Goal: Task Accomplishment & Management: Manage account settings

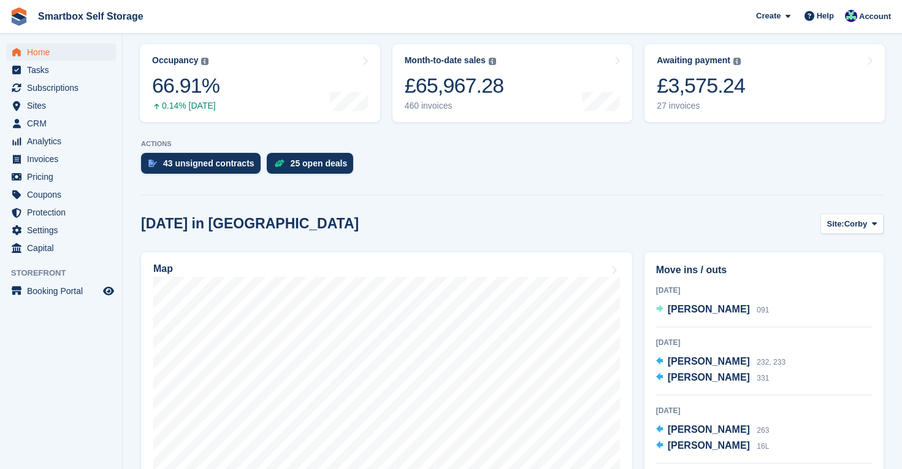
scroll to position [155, 0]
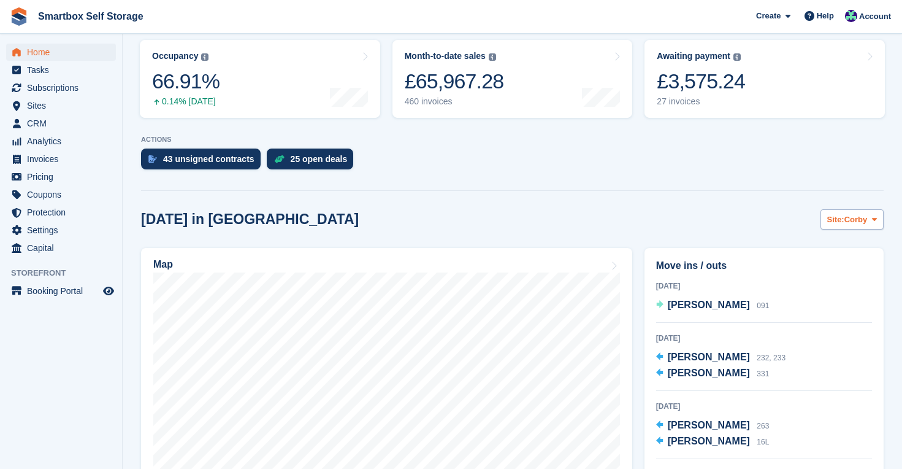
click at [859, 223] on span "Corby" at bounding box center [856, 219] width 23 height 12
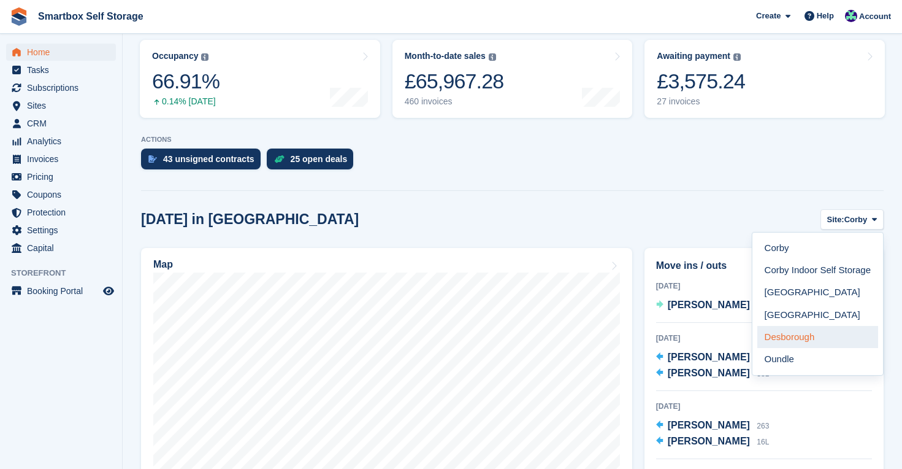
click at [820, 334] on link "Desborough" at bounding box center [818, 337] width 121 height 22
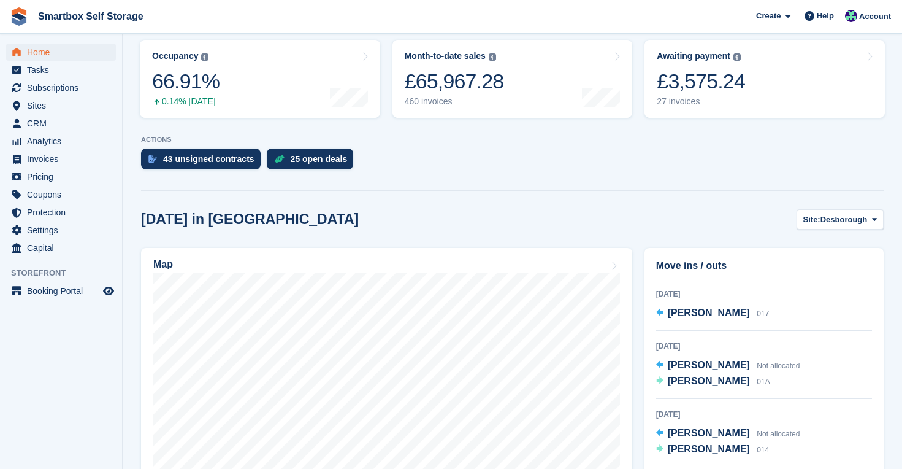
scroll to position [14, 0]
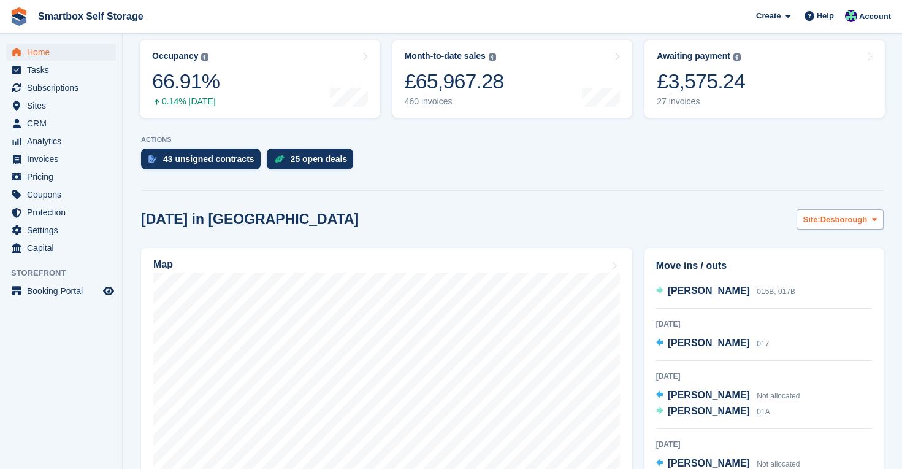
click at [861, 220] on span "Desborough" at bounding box center [844, 219] width 47 height 12
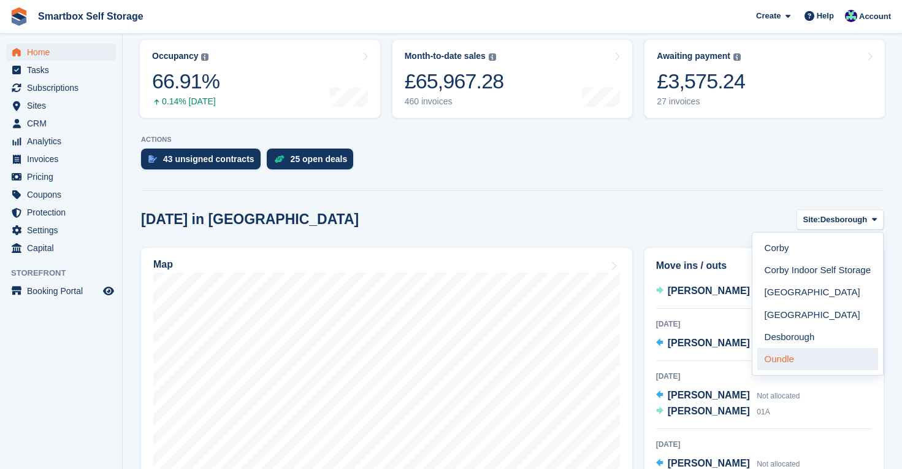
click at [810, 358] on link "Oundle" at bounding box center [818, 359] width 121 height 22
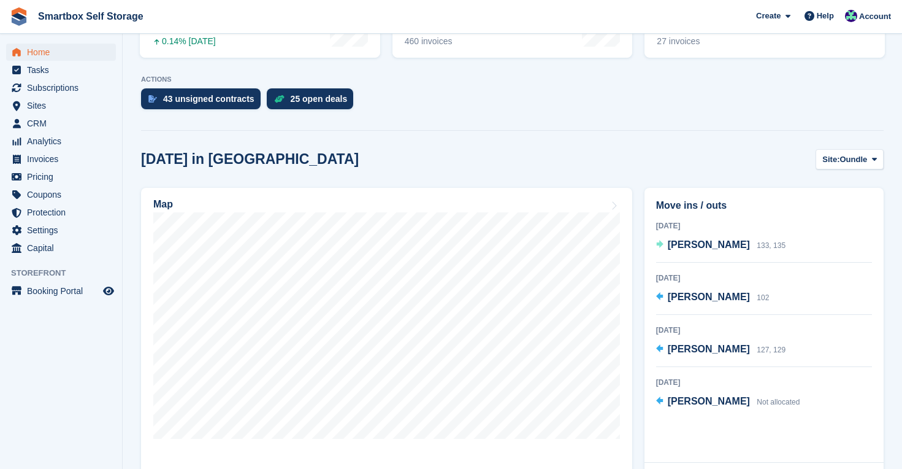
scroll to position [215, 0]
click at [862, 157] on span "Oundle" at bounding box center [854, 159] width 28 height 12
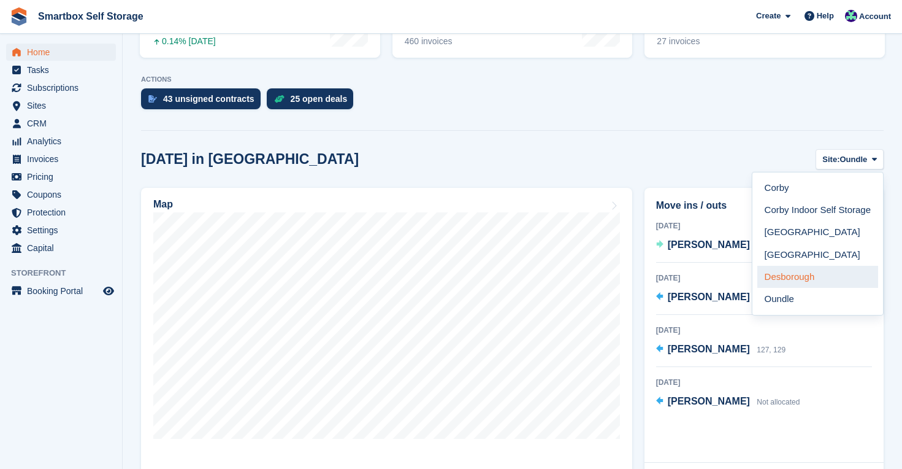
click at [804, 279] on link "Desborough" at bounding box center [818, 277] width 121 height 22
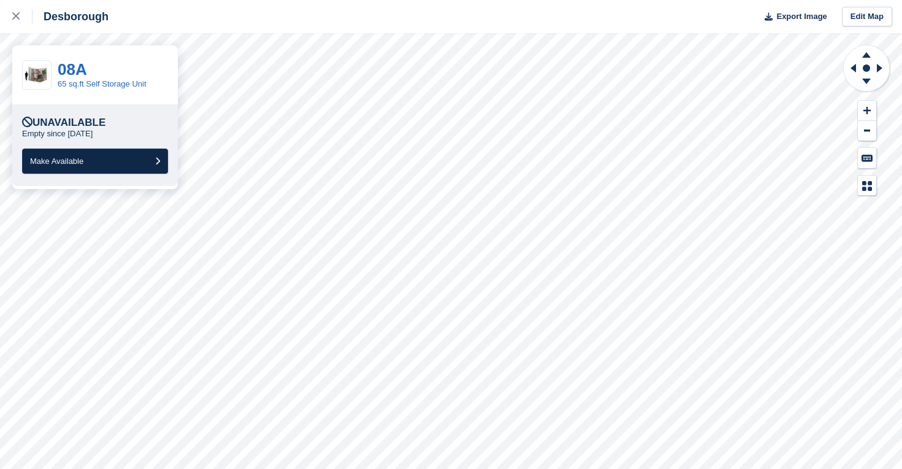
click at [87, 163] on button "Make Available" at bounding box center [95, 160] width 146 height 25
click at [65, 156] on button "Make Available" at bounding box center [95, 160] width 146 height 25
click at [107, 164] on button "Make Available" at bounding box center [95, 160] width 146 height 25
click at [121, 163] on button "Make Available" at bounding box center [95, 160] width 146 height 25
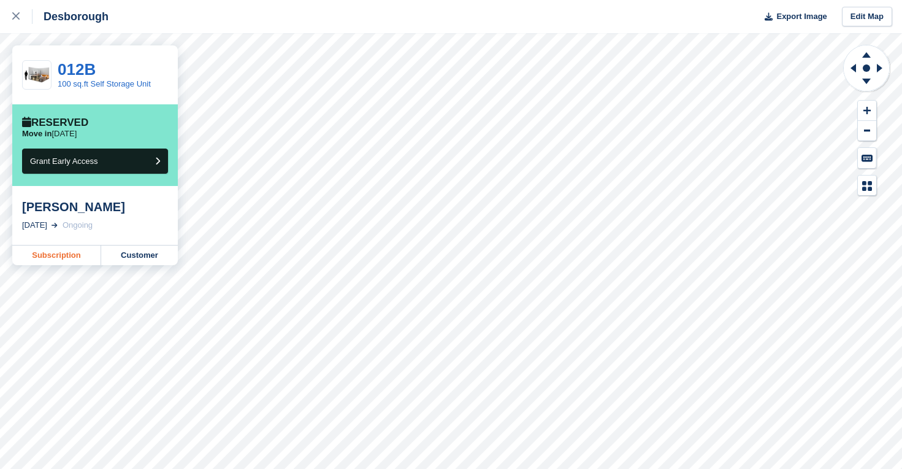
click at [59, 256] on link "Subscription" at bounding box center [56, 255] width 89 height 20
click at [18, 19] on icon at bounding box center [15, 15] width 7 height 7
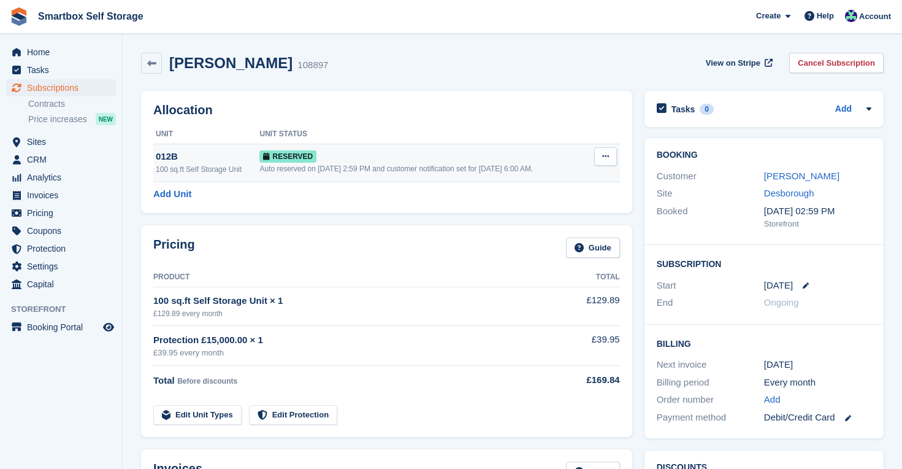
click at [607, 158] on icon at bounding box center [605, 156] width 7 height 8
click at [552, 205] on p "Deallocate" at bounding box center [558, 207] width 107 height 16
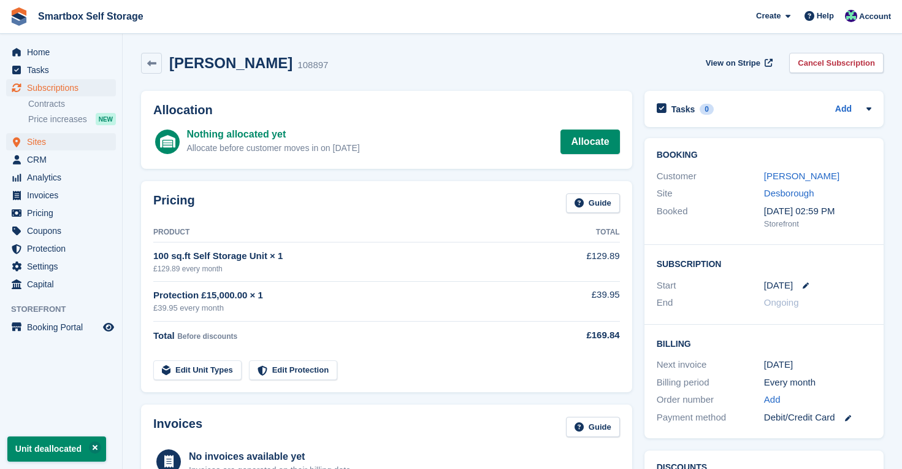
click at [41, 141] on span "Sites" at bounding box center [64, 141] width 74 height 17
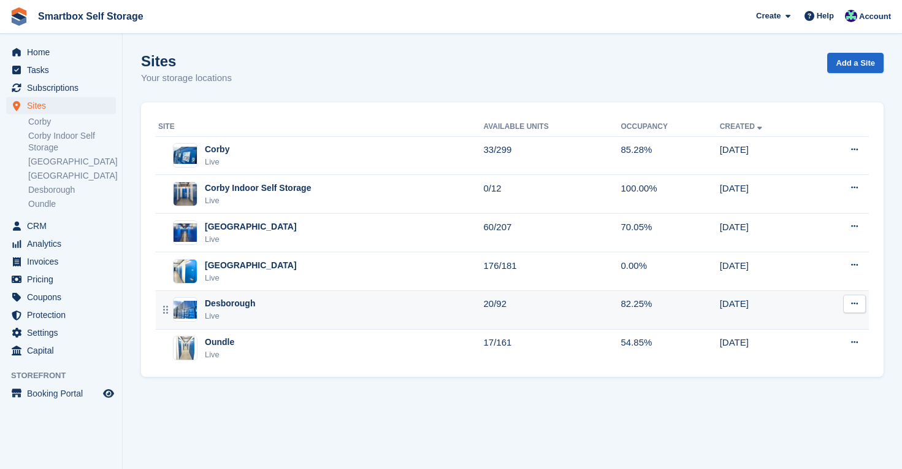
click at [208, 310] on div "Live" at bounding box center [230, 316] width 50 height 12
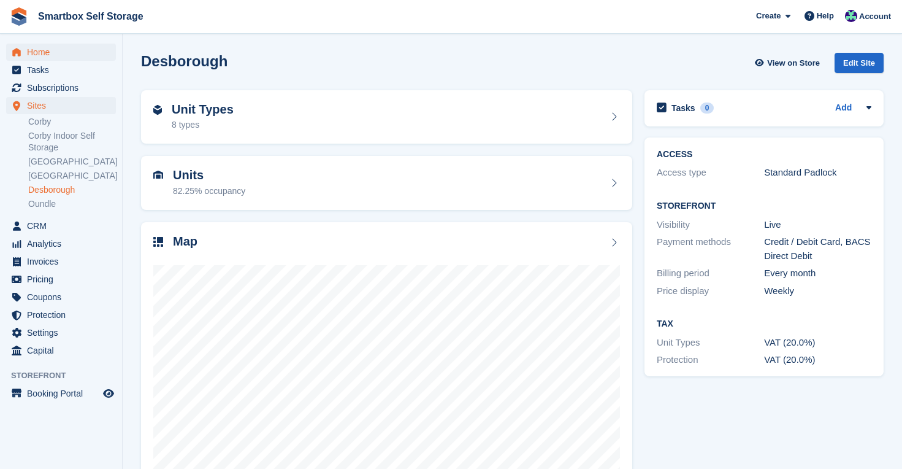
click at [40, 50] on span "Home" at bounding box center [64, 52] width 74 height 17
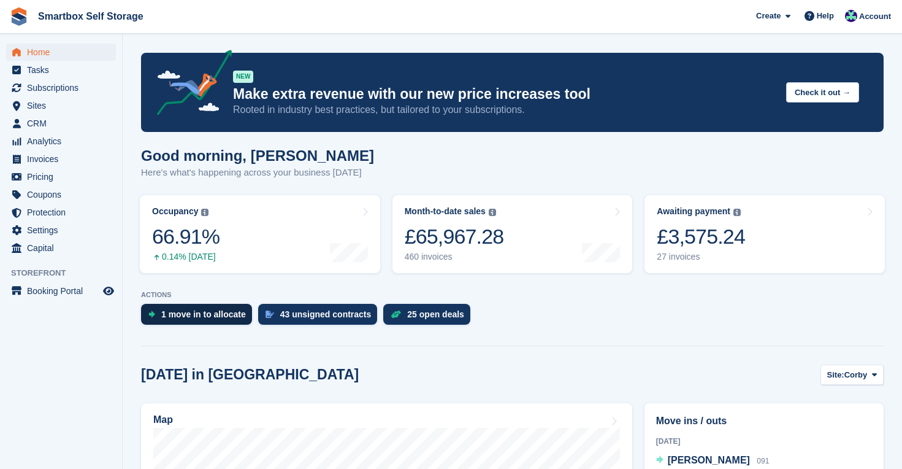
click at [221, 310] on div "1 move in to allocate" at bounding box center [203, 314] width 85 height 10
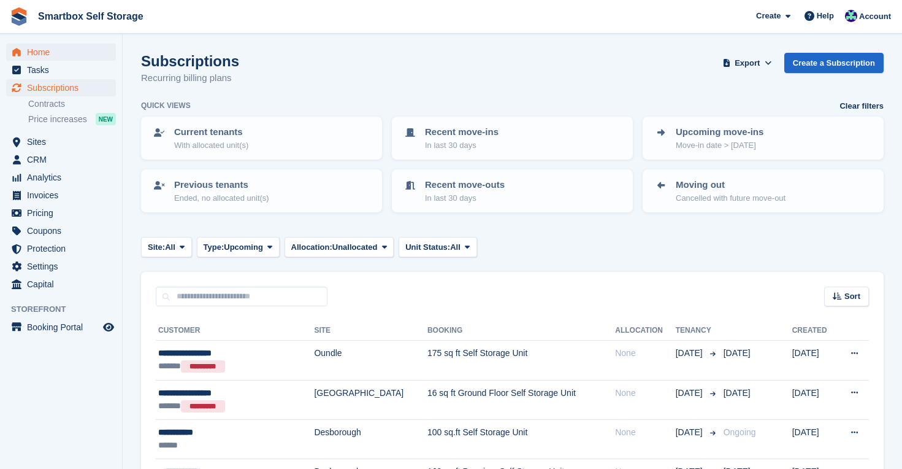
click at [33, 55] on span "Home" at bounding box center [64, 52] width 74 height 17
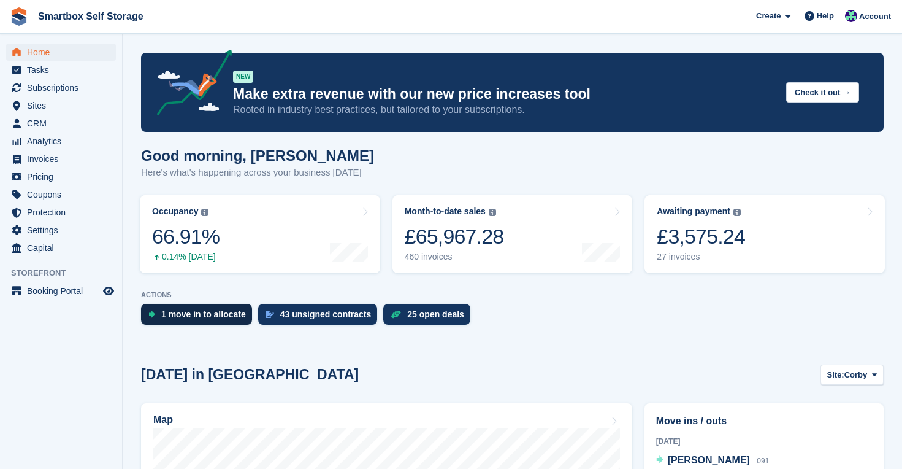
click at [177, 317] on div "1 move in to allocate" at bounding box center [203, 314] width 85 height 10
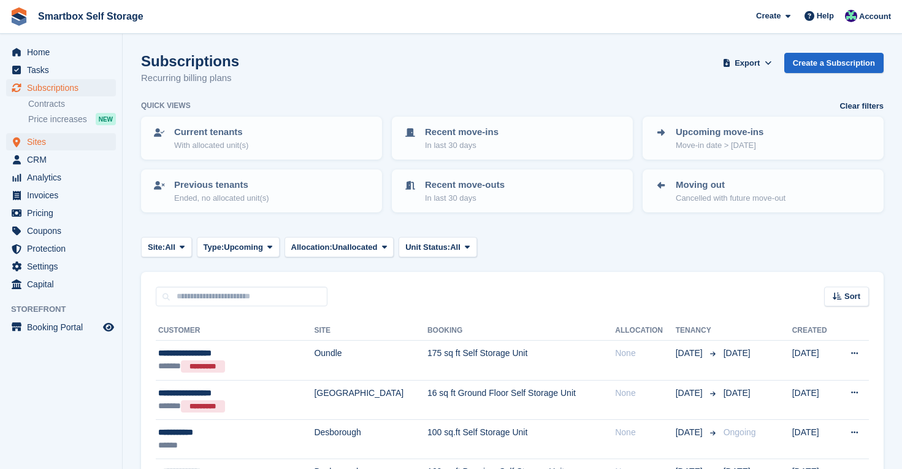
click at [41, 141] on span "Sites" at bounding box center [64, 141] width 74 height 17
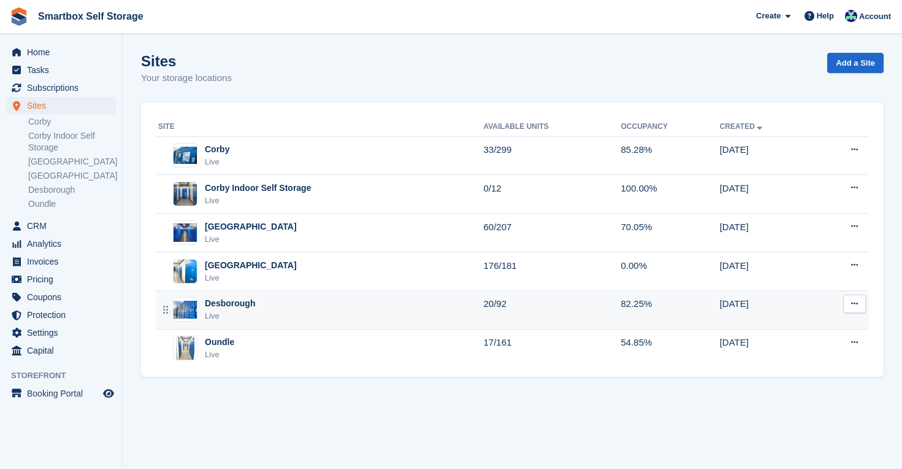
click at [245, 299] on div "Desborough" at bounding box center [230, 303] width 50 height 13
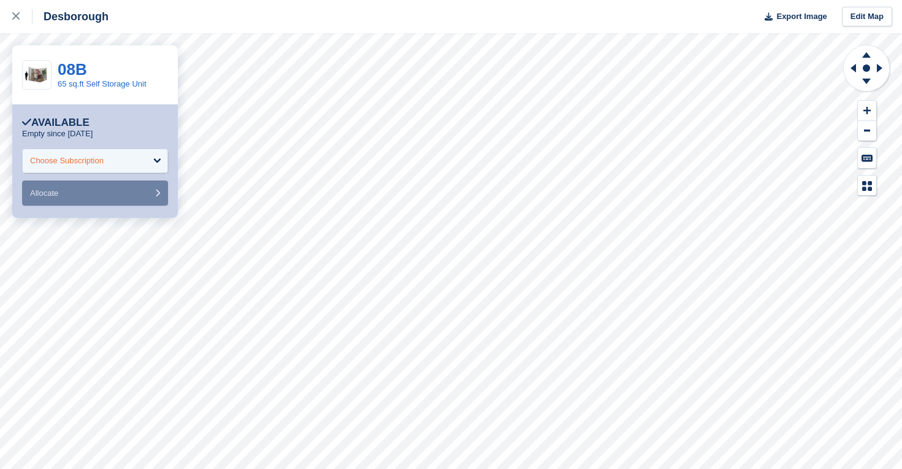
click at [56, 155] on div "Choose Subscription" at bounding box center [67, 161] width 74 height 12
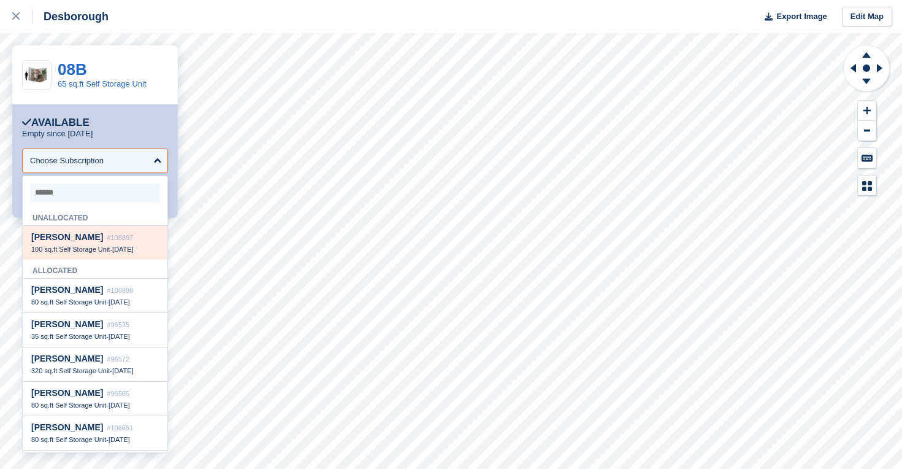
click at [69, 245] on span "100 sq.ft Self Storage Unit" at bounding box center [70, 248] width 79 height 7
select select "******"
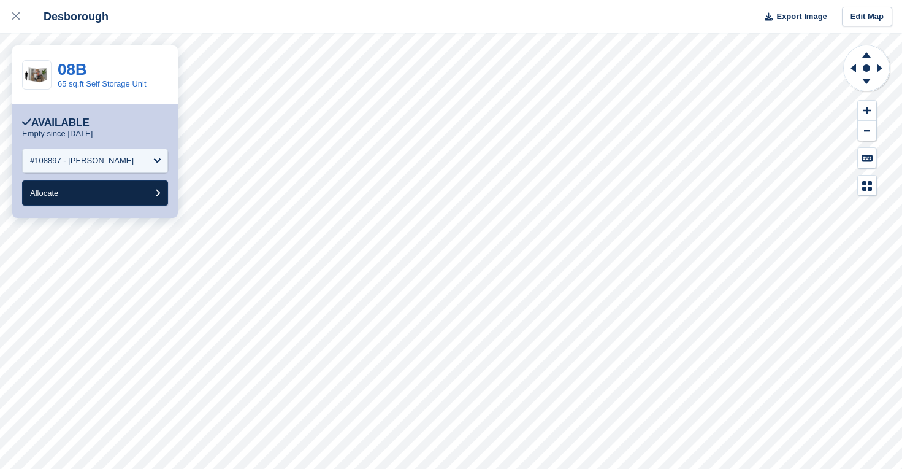
click at [129, 190] on button "Allocate" at bounding box center [95, 192] width 146 height 25
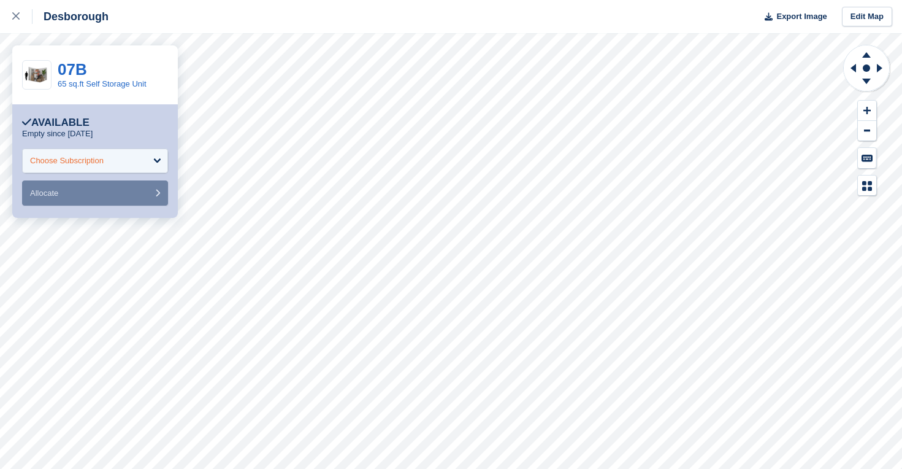
click at [71, 161] on div "Choose Subscription" at bounding box center [67, 161] width 74 height 12
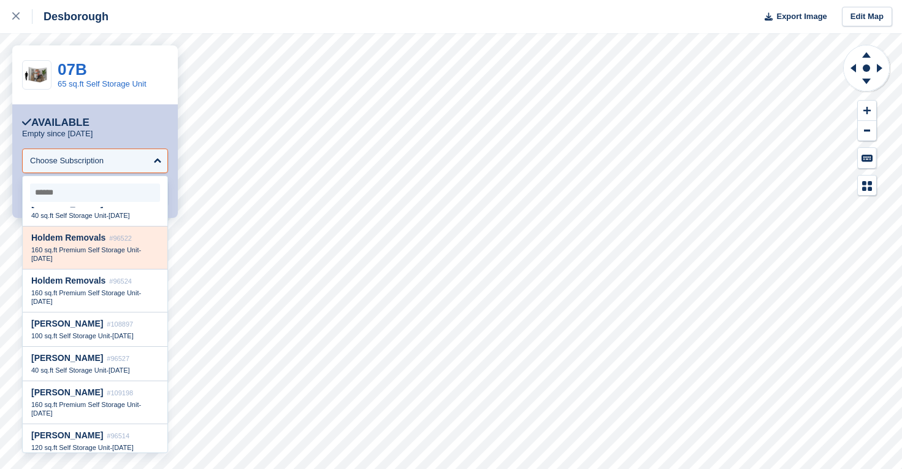
scroll to position [808, 0]
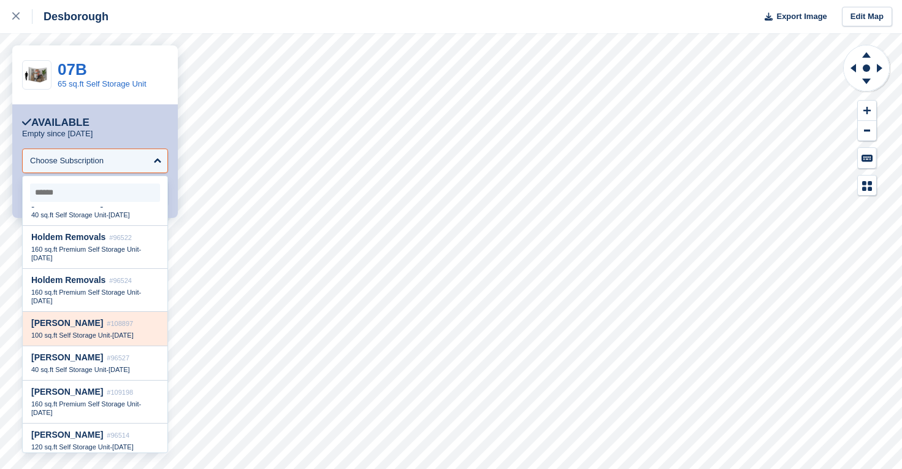
click at [80, 318] on div "Ian Baldock #108897" at bounding box center [95, 323] width 128 height 10
select select "******"
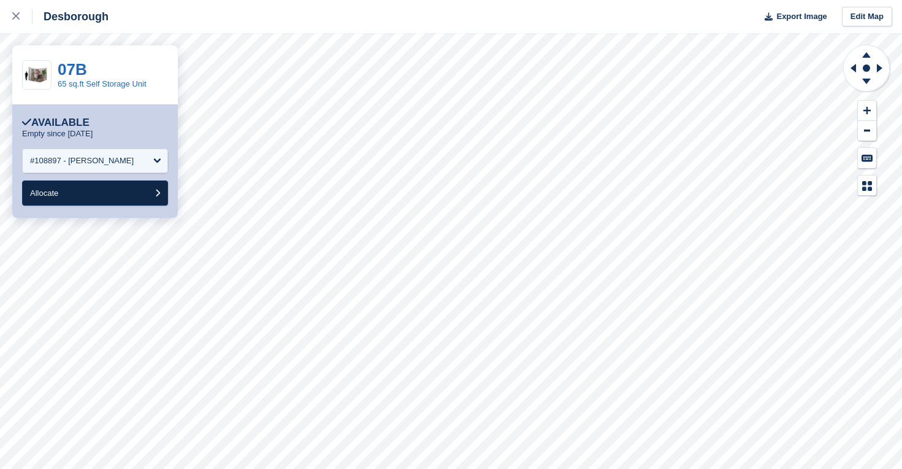
click at [81, 193] on button "Allocate" at bounding box center [95, 192] width 146 height 25
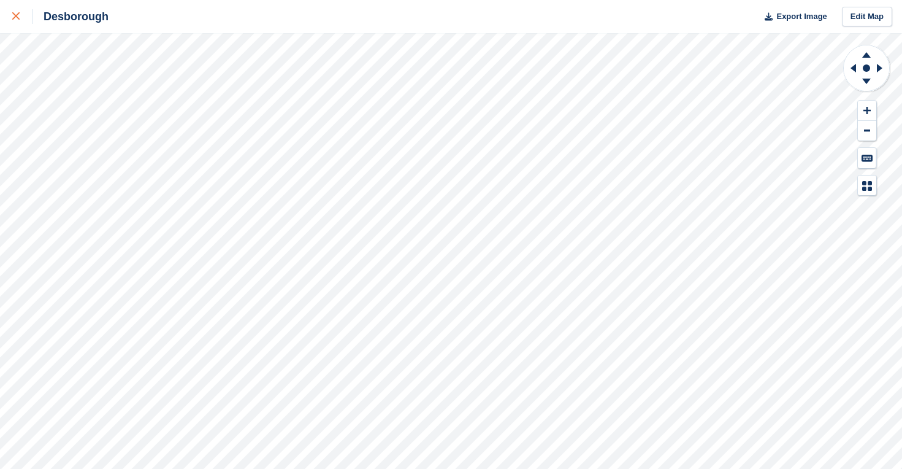
click at [21, 13] on div at bounding box center [22, 16] width 20 height 15
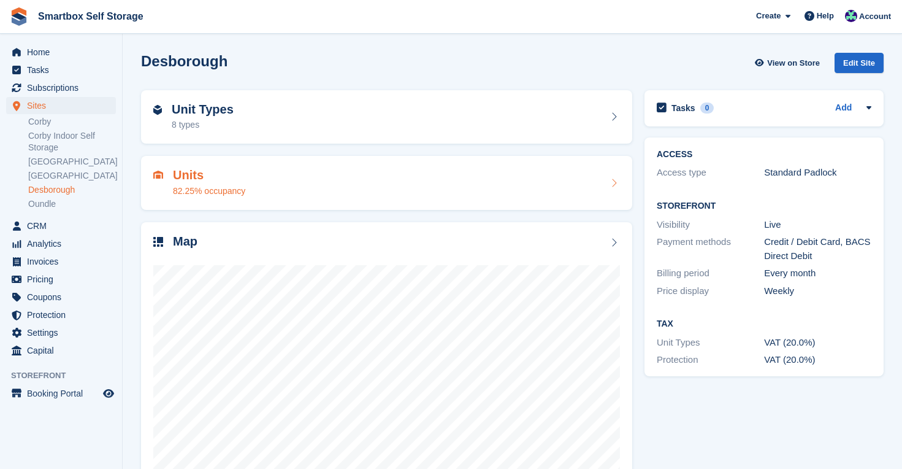
click at [187, 177] on h2 "Units" at bounding box center [209, 175] width 72 height 14
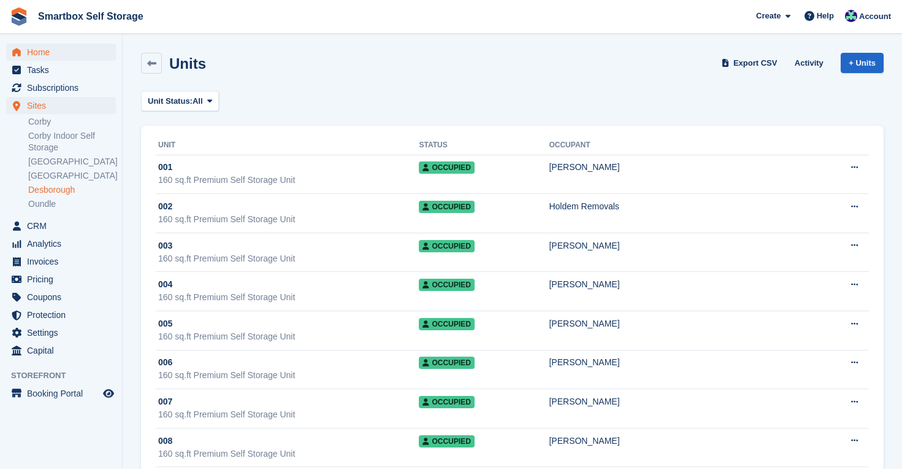
click at [36, 52] on span "Home" at bounding box center [64, 52] width 74 height 17
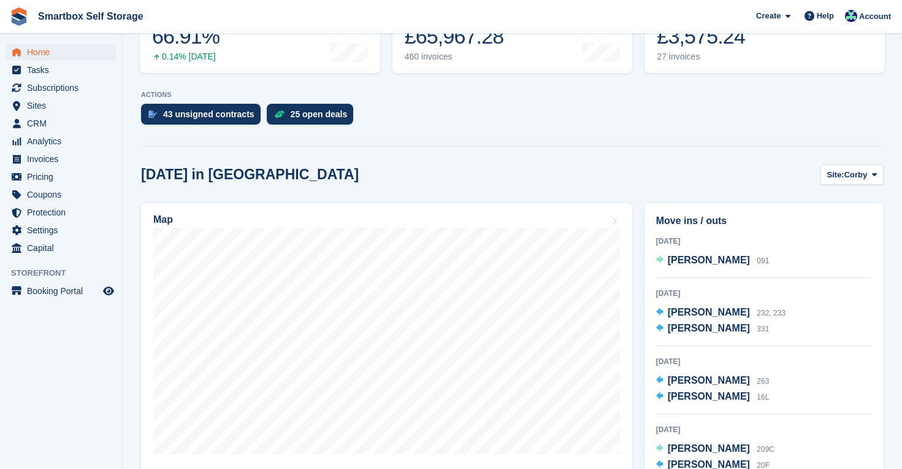
scroll to position [218, 0]
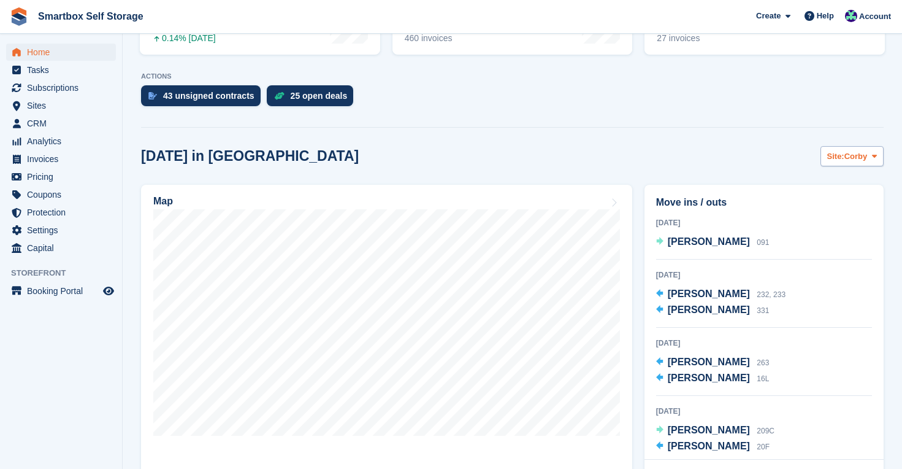
click at [854, 153] on span "Corby" at bounding box center [856, 156] width 23 height 12
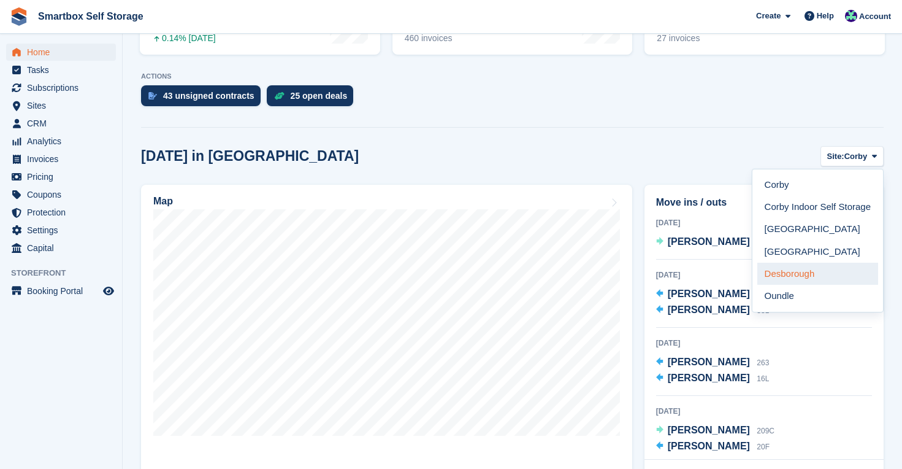
click at [800, 270] on link "Desborough" at bounding box center [818, 274] width 121 height 22
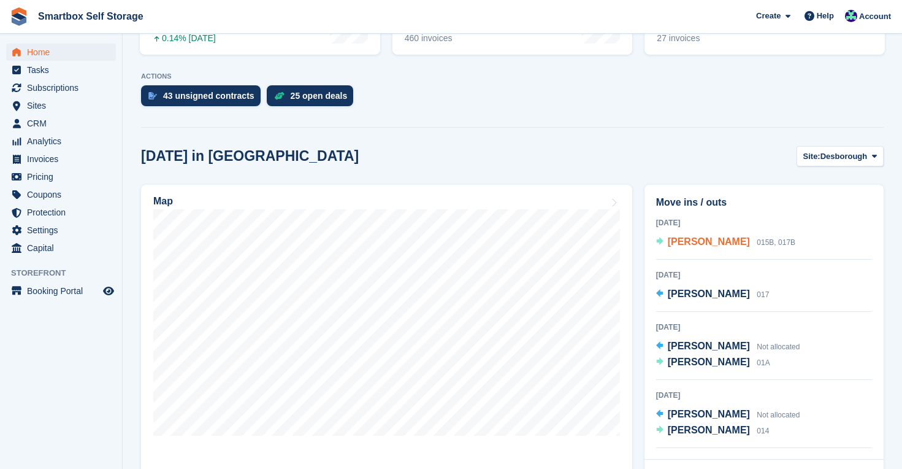
scroll to position [0, 0]
click at [729, 237] on span "[PERSON_NAME]" at bounding box center [709, 241] width 82 height 10
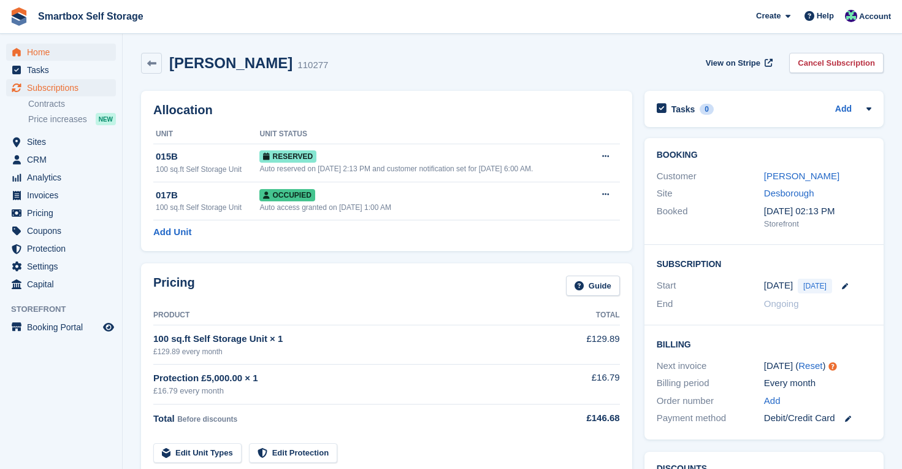
click at [42, 52] on span "Home" at bounding box center [64, 52] width 74 height 17
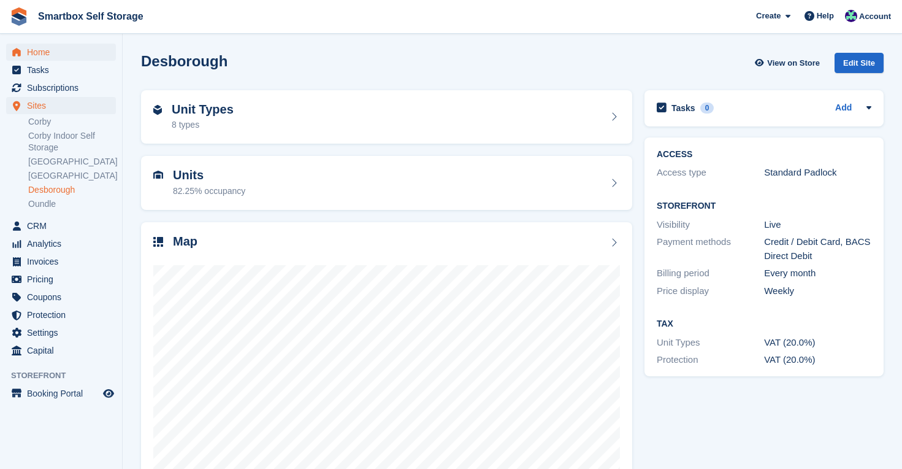
click at [38, 53] on span "Home" at bounding box center [64, 52] width 74 height 17
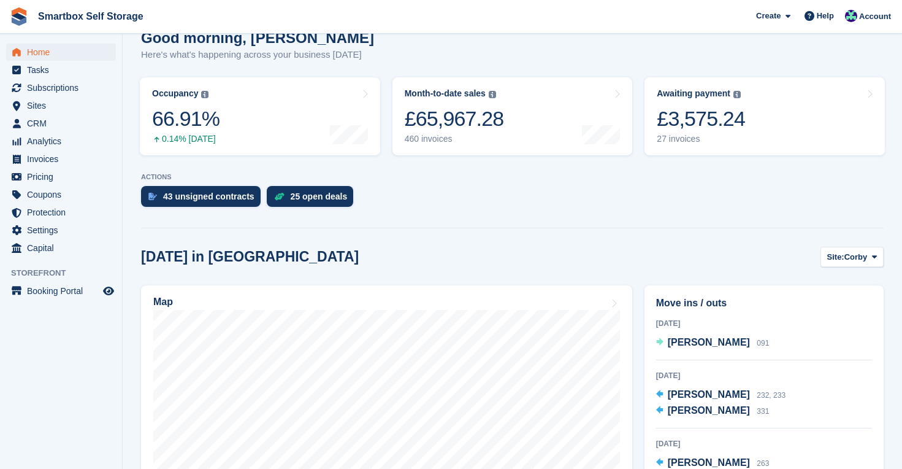
scroll to position [118, 0]
click at [712, 340] on span "[PERSON_NAME]" at bounding box center [709, 342] width 82 height 10
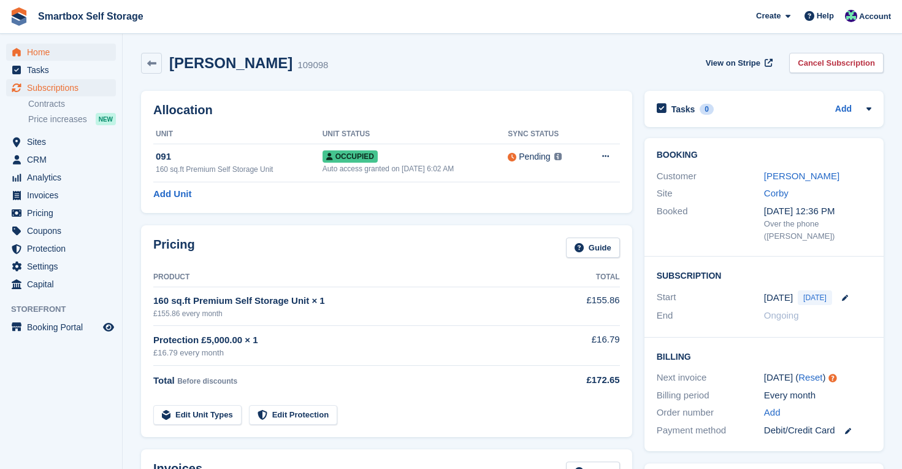
click at [44, 52] on span "Home" at bounding box center [64, 52] width 74 height 17
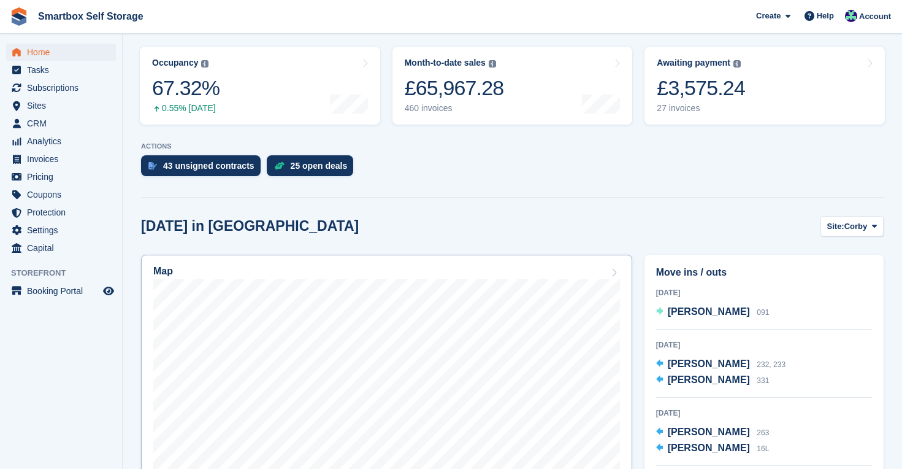
scroll to position [152, 0]
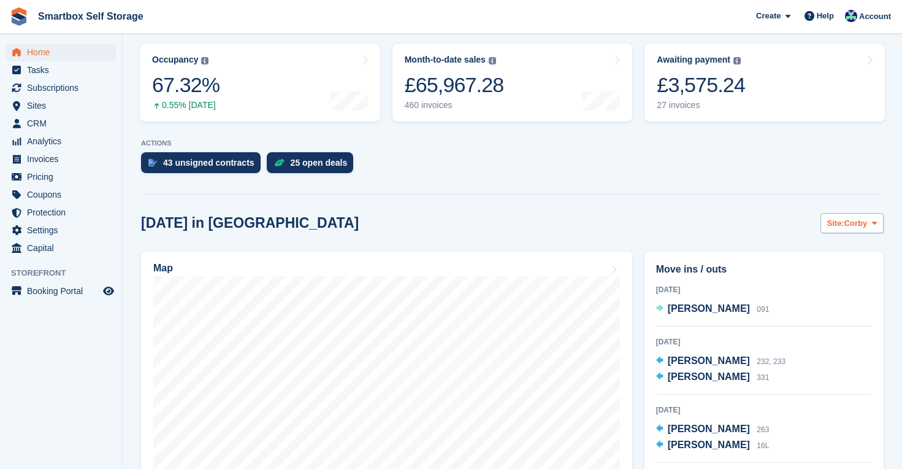
click at [846, 221] on span "Corby" at bounding box center [856, 223] width 23 height 12
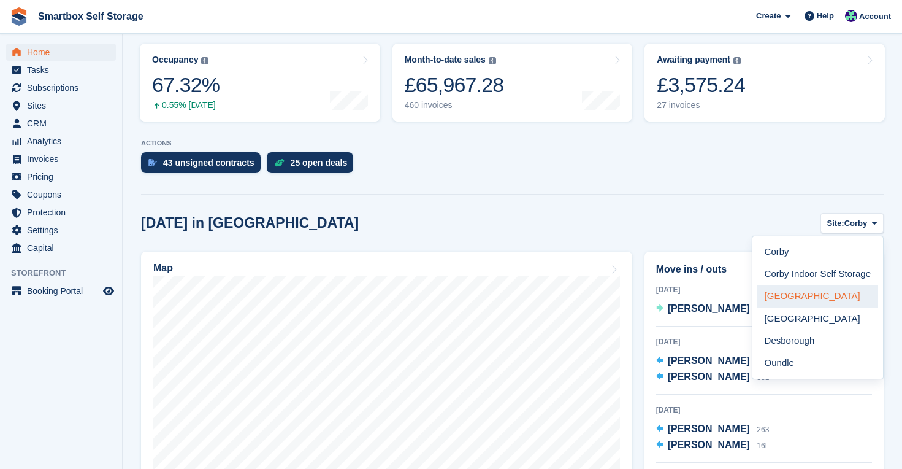
click at [802, 299] on link "[GEOGRAPHIC_DATA]" at bounding box center [818, 296] width 121 height 22
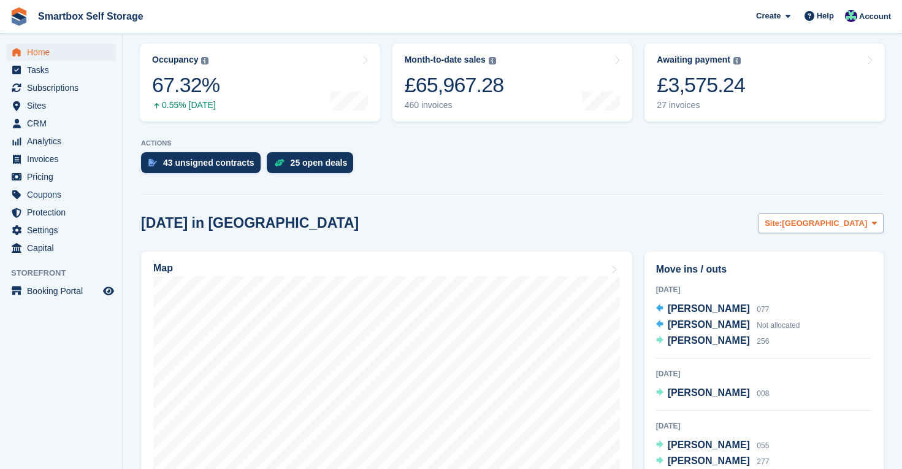
click at [782, 220] on span "Site:" at bounding box center [773, 223] width 17 height 12
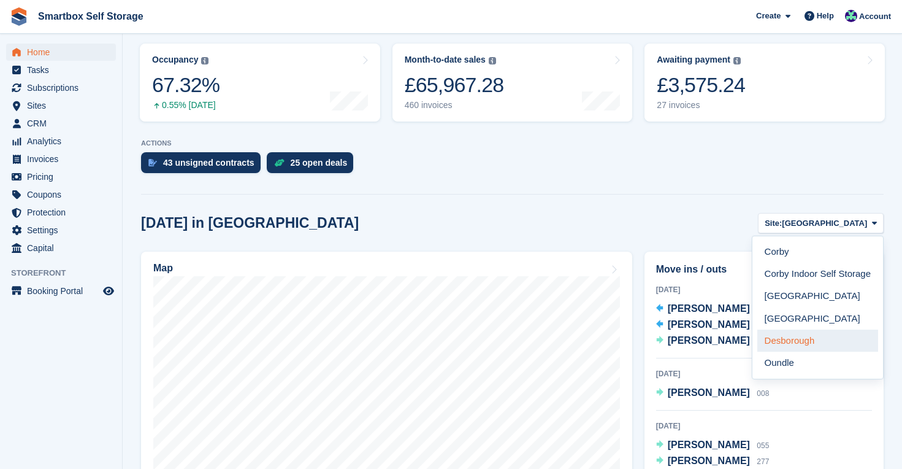
click at [816, 337] on link "Desborough" at bounding box center [818, 340] width 121 height 22
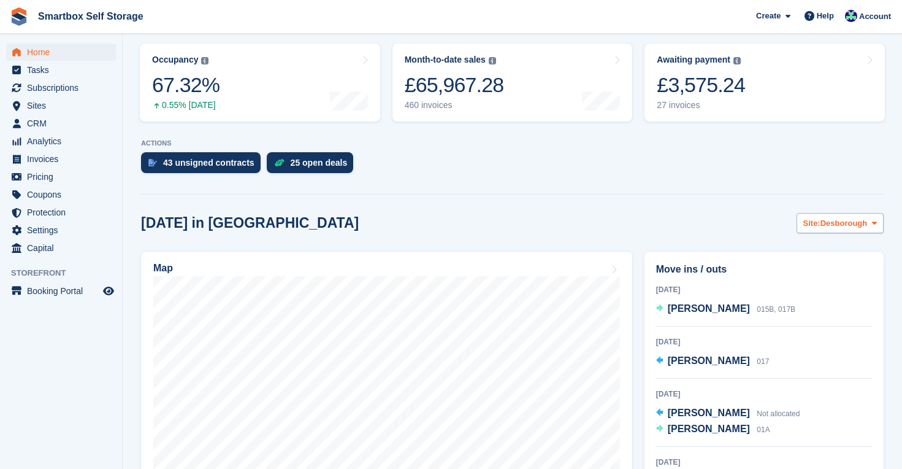
click at [830, 223] on span "Desborough" at bounding box center [844, 223] width 47 height 12
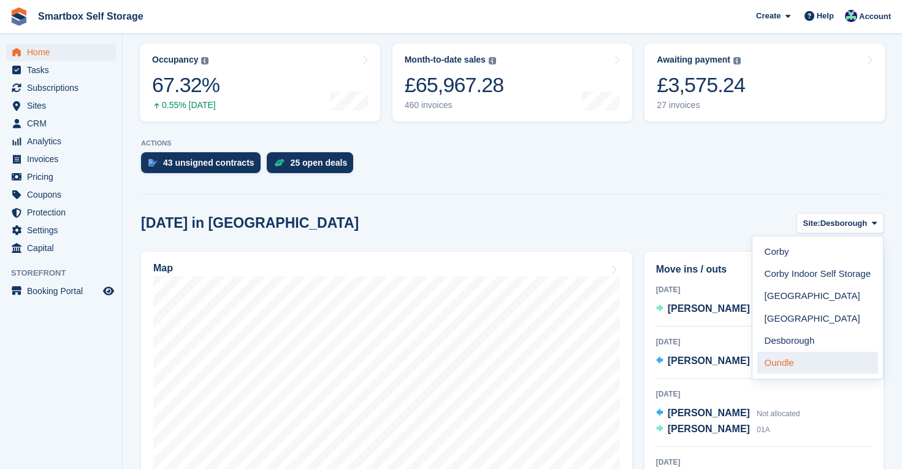
click at [801, 359] on link "Oundle" at bounding box center [818, 362] width 121 height 22
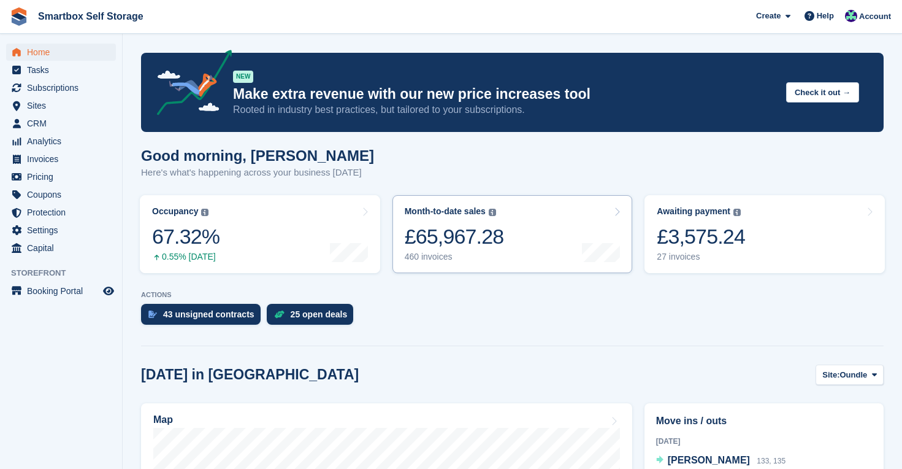
scroll to position [0, 0]
click at [47, 144] on span "Analytics" at bounding box center [64, 140] width 74 height 17
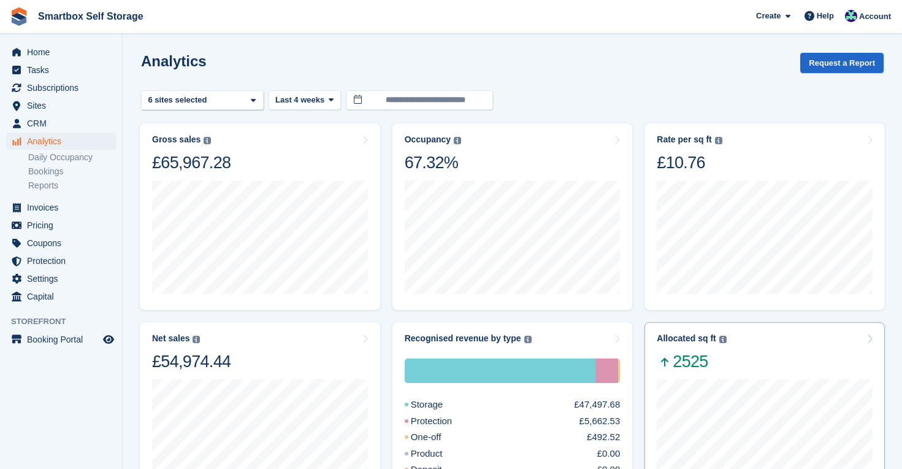
click at [760, 351] on div "Allocated sq ft The total change in allocated area from the beginning to the en…" at bounding box center [765, 352] width 216 height 39
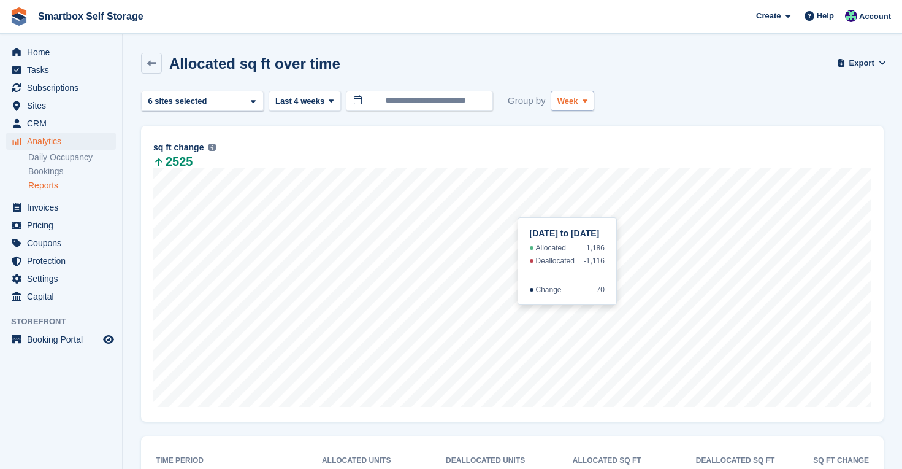
click at [584, 96] on span at bounding box center [585, 101] width 10 height 10
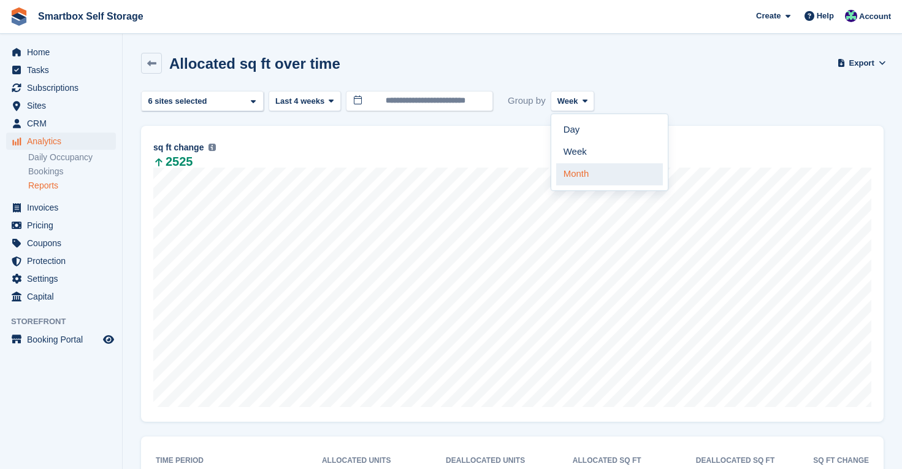
click at [591, 179] on link "Month" at bounding box center [609, 174] width 107 height 22
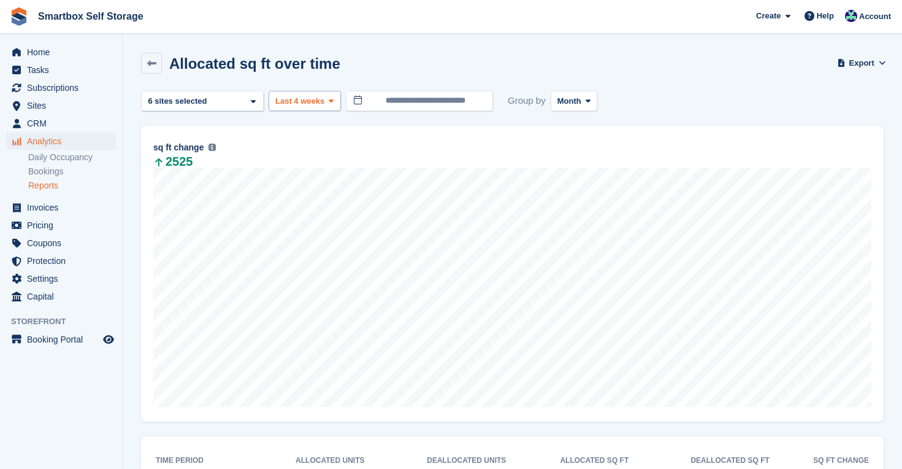
click at [329, 103] on span at bounding box center [331, 101] width 10 height 10
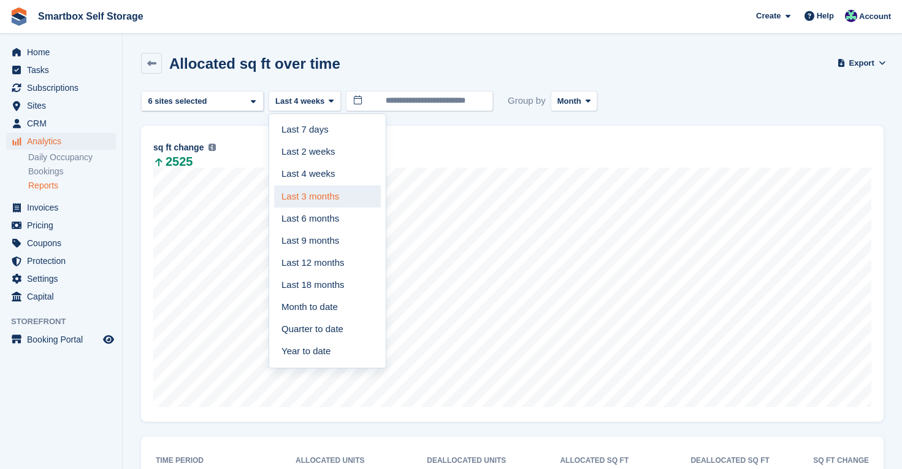
click at [326, 194] on link "Last 3 months" at bounding box center [327, 196] width 107 height 22
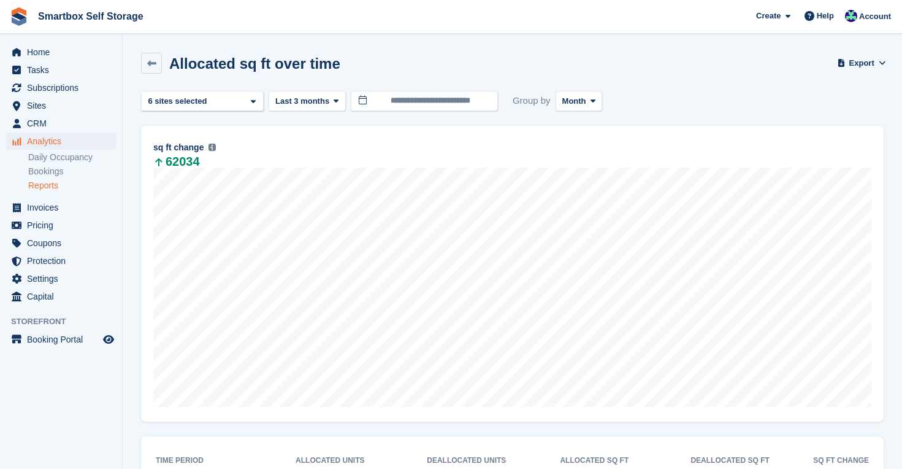
click at [50, 140] on span "Analytics" at bounding box center [64, 140] width 74 height 17
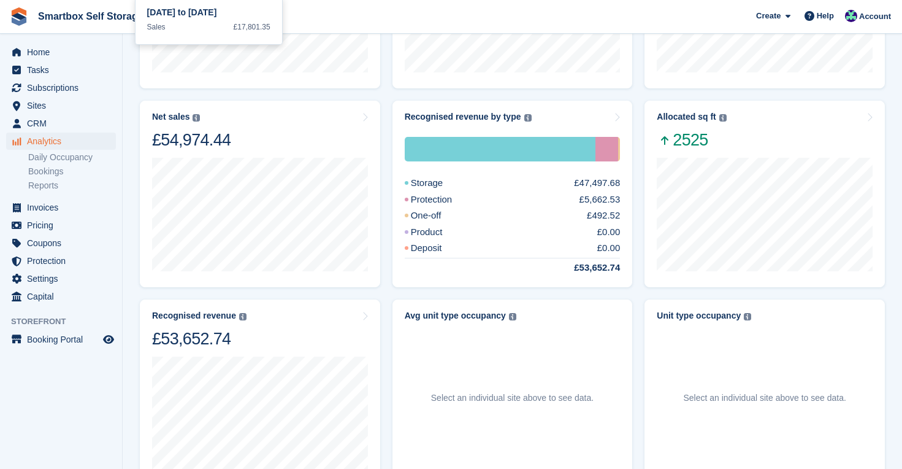
scroll to position [266, 0]
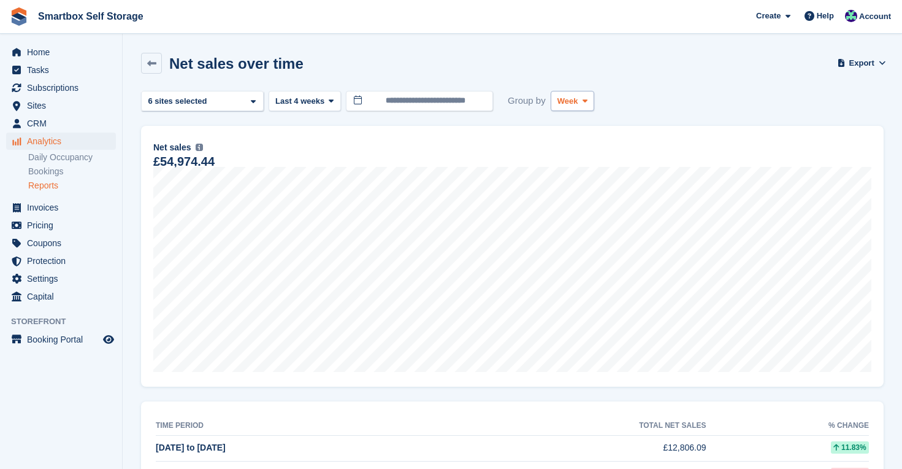
click at [588, 94] on button "Week" at bounding box center [573, 101] width 44 height 20
click at [583, 167] on link "Month" at bounding box center [609, 174] width 107 height 22
click at [330, 104] on icon at bounding box center [331, 101] width 5 height 8
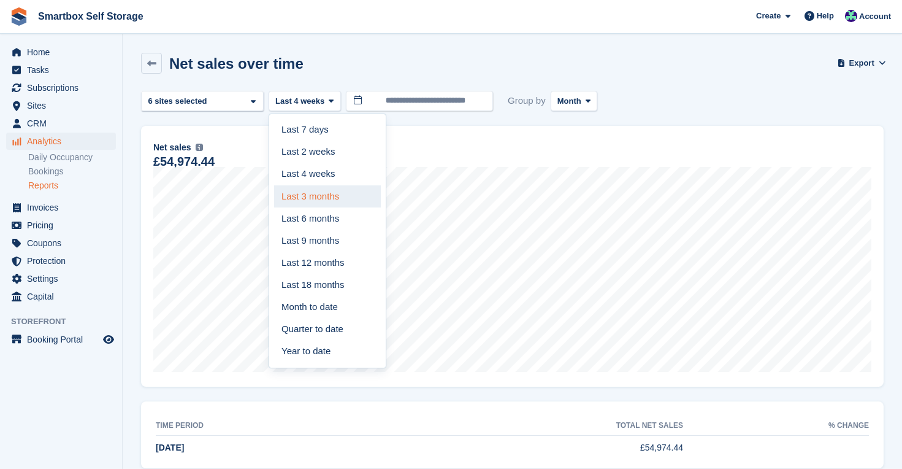
click at [321, 194] on link "Last 3 months" at bounding box center [327, 196] width 107 height 22
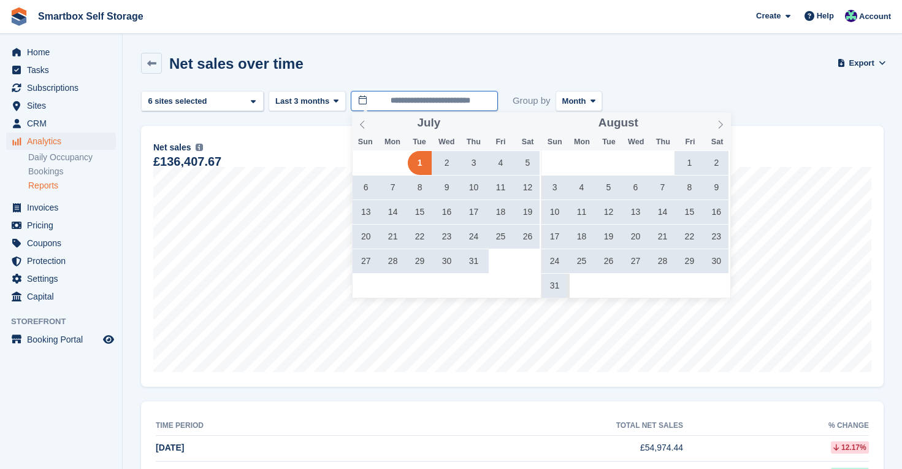
click at [440, 100] on input "**********" at bounding box center [424, 101] width 147 height 20
click at [688, 159] on span "1" at bounding box center [690, 163] width 24 height 24
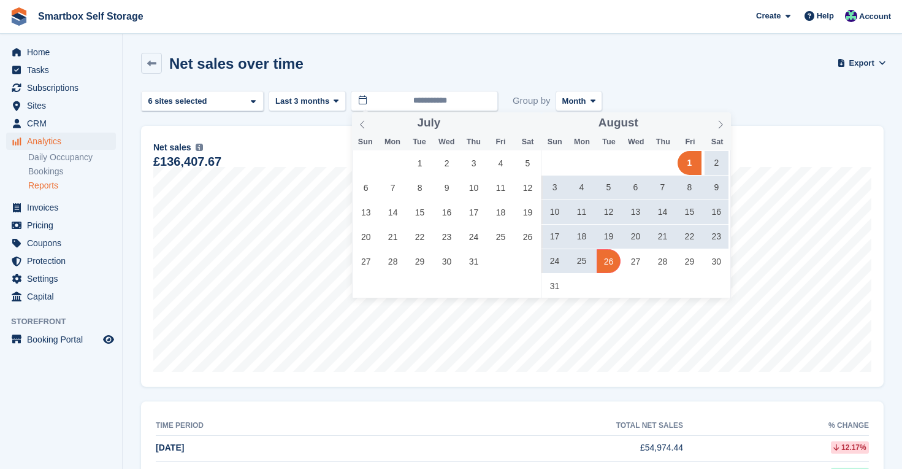
click at [606, 267] on span "26" at bounding box center [609, 261] width 24 height 24
type input "**********"
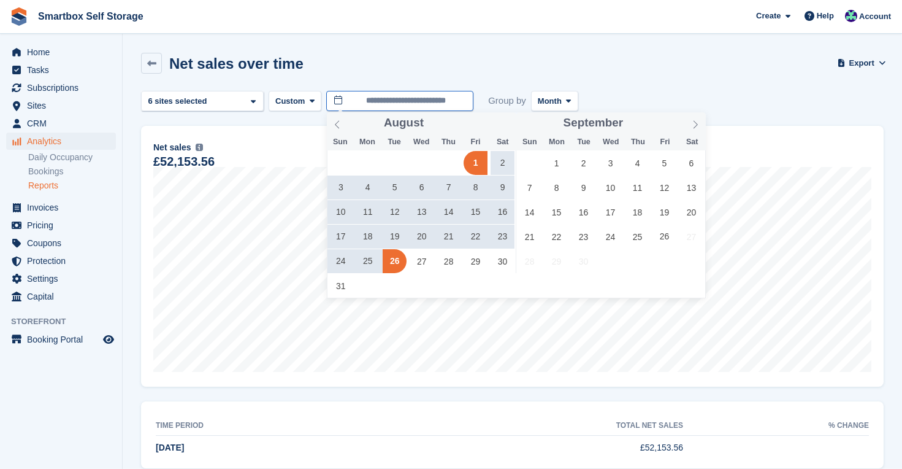
click at [432, 102] on input "**********" at bounding box center [399, 101] width 147 height 20
click at [337, 127] on icon at bounding box center [337, 125] width 4 height 8
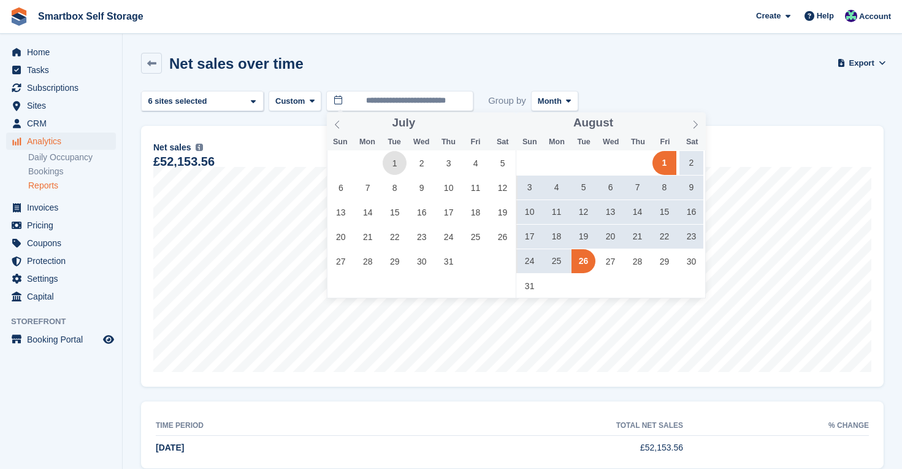
click at [392, 163] on span "1" at bounding box center [395, 163] width 24 height 24
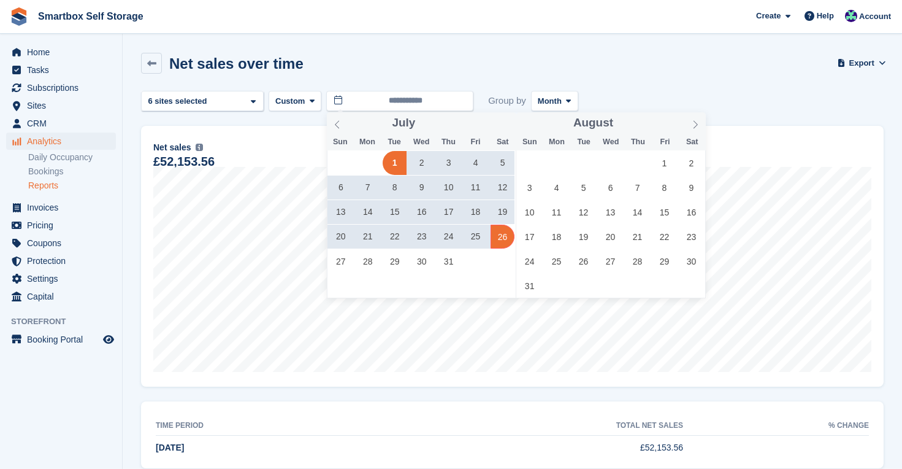
click at [507, 236] on span "26" at bounding box center [503, 237] width 24 height 24
type input "**********"
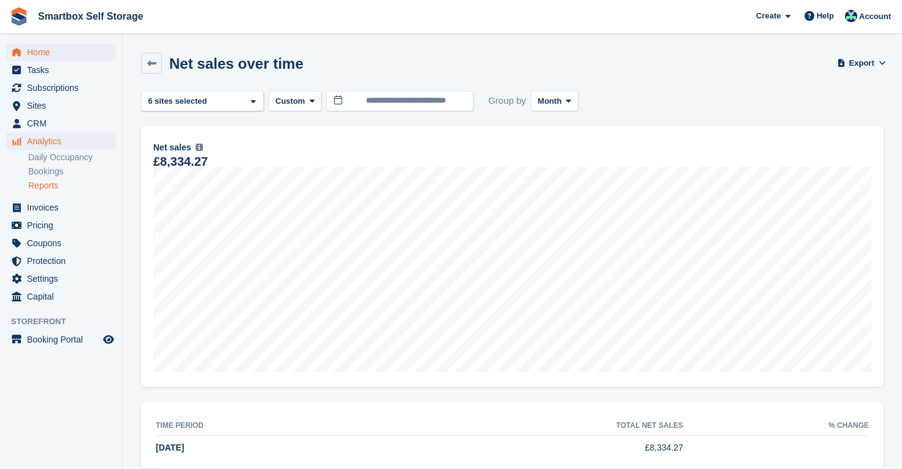
click at [46, 54] on span "Home" at bounding box center [64, 52] width 74 height 17
